Goal: Book appointment/travel/reservation

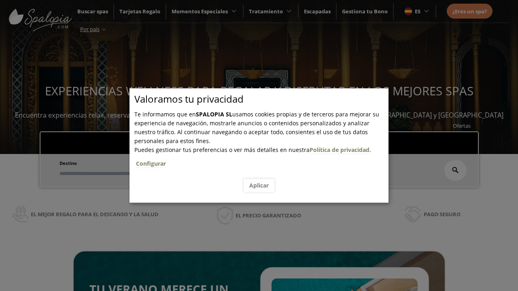
click at [247, 138] on span "Escapadas" at bounding box center [247, 141] width 27 height 7
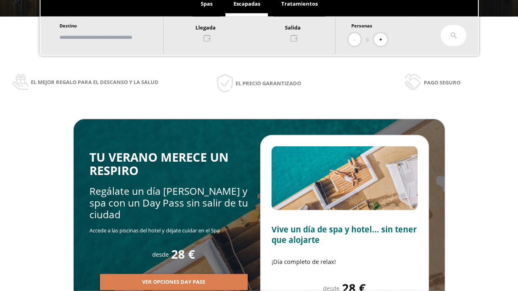
click at [114, 37] on input "text" at bounding box center [107, 37] width 101 height 14
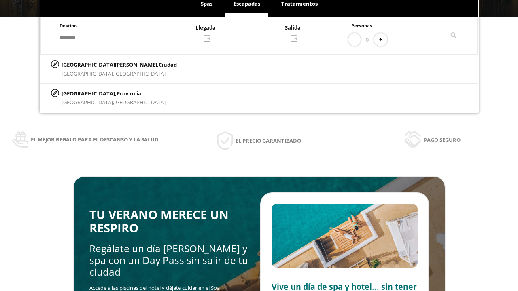
click at [257, 32] on div at bounding box center [250, 32] width 172 height 19
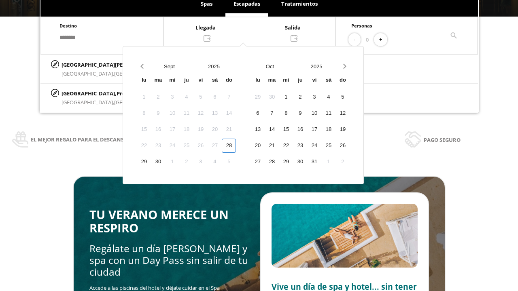
click at [165, 162] on div "30" at bounding box center [158, 162] width 14 height 14
click at [179, 162] on div "1" at bounding box center [172, 162] width 14 height 14
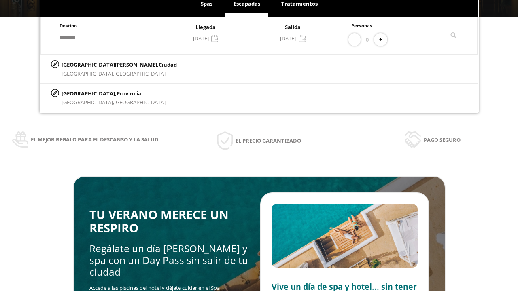
click at [383, 40] on button "+" at bounding box center [380, 39] width 13 height 13
click at [102, 64] on p "[GEOGRAPHIC_DATA][PERSON_NAME], [GEOGRAPHIC_DATA]" at bounding box center [119, 64] width 115 height 9
type input "**********"
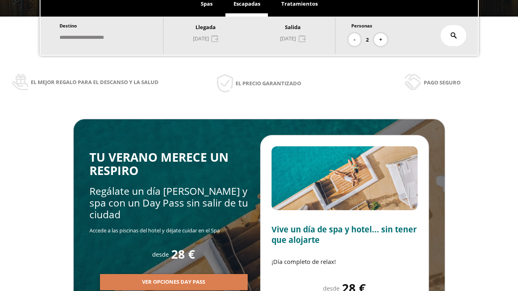
click at [454, 36] on icon at bounding box center [454, 35] width 6 height 6
